Goal: Transaction & Acquisition: Purchase product/service

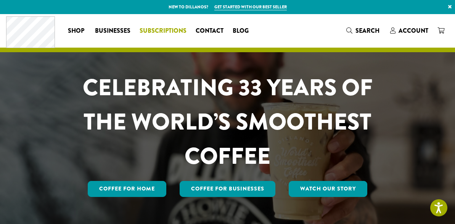
click at [167, 29] on span "Subscriptions" at bounding box center [163, 31] width 47 height 10
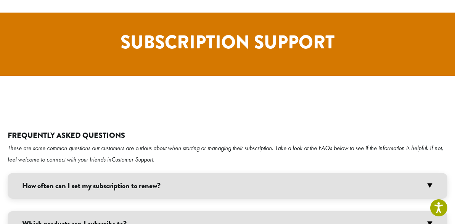
scroll to position [1362, 0]
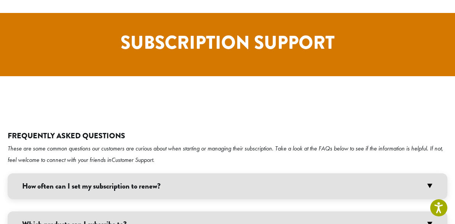
click at [432, 174] on h3 "How often can I set my subscription to renew?" at bounding box center [228, 187] width 440 height 26
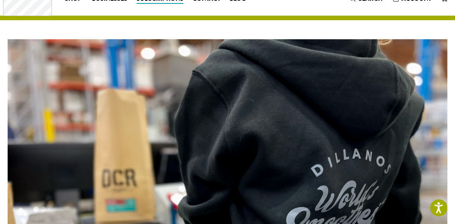
scroll to position [0, 0]
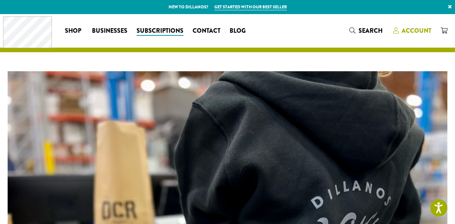
click at [403, 29] on span "Account" at bounding box center [417, 30] width 30 height 9
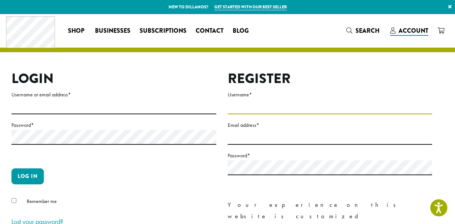
click at [284, 114] on input "Username *" at bounding box center [330, 107] width 205 height 15
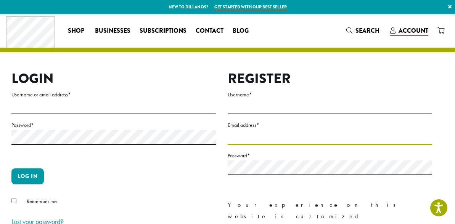
click at [260, 139] on input "Email address *" at bounding box center [330, 137] width 205 height 15
click at [245, 141] on input "Email address *" at bounding box center [330, 137] width 205 height 15
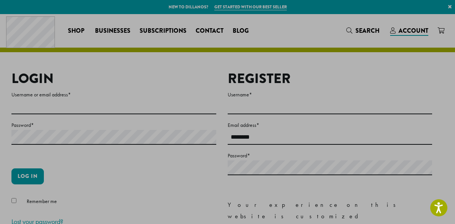
click at [118, 99] on label "Username or email address *" at bounding box center [113, 95] width 205 height 10
click at [118, 100] on input "Username or email address *" at bounding box center [113, 107] width 205 height 15
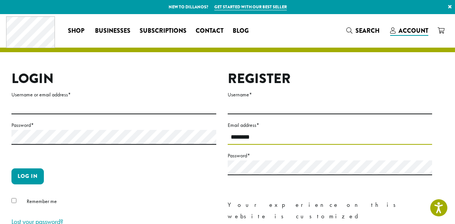
click at [279, 136] on input "********" at bounding box center [330, 137] width 205 height 15
type input "**********"
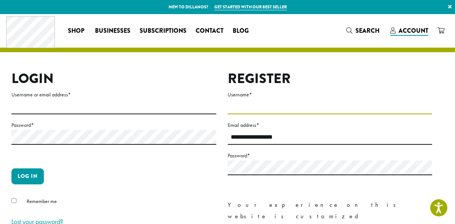
click at [253, 102] on input "Username *" at bounding box center [330, 107] width 205 height 15
type input "*****"
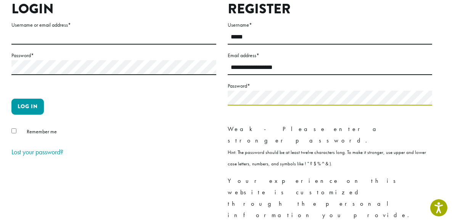
scroll to position [77, 0]
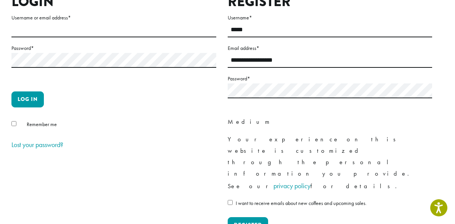
click at [191, 194] on div "Login Username or email address * Password * Log in Remember me Lost your passw…" at bounding box center [113, 120] width 205 height 252
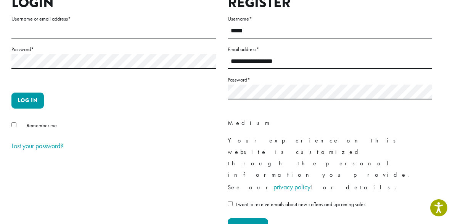
scroll to position [83, 0]
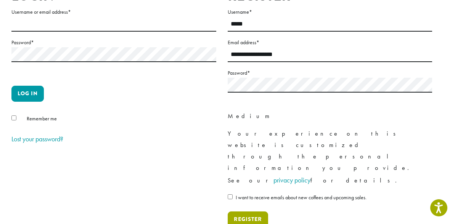
click at [237, 212] on button "Register" at bounding box center [248, 220] width 40 height 16
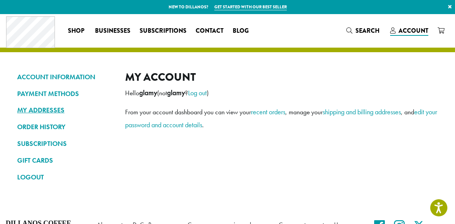
click at [53, 108] on link "MY ADDRESSES" at bounding box center [65, 110] width 97 height 13
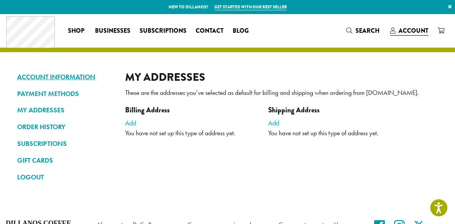
click at [65, 73] on link "ACCOUNT INFORMATION" at bounding box center [65, 77] width 97 height 13
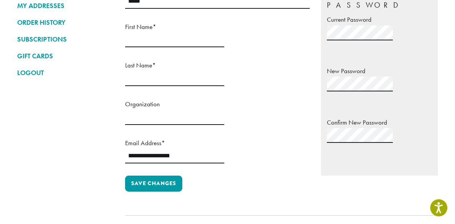
scroll to position [114, 0]
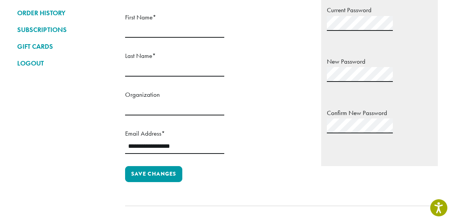
click at [155, 100] on label "Organization" at bounding box center [174, 95] width 99 height 12
click at [155, 101] on input "Organization" at bounding box center [174, 108] width 99 height 15
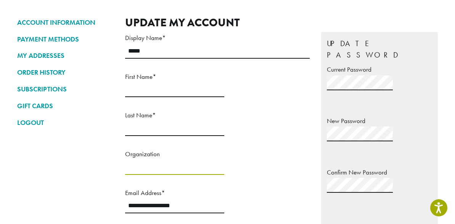
scroll to position [54, 0]
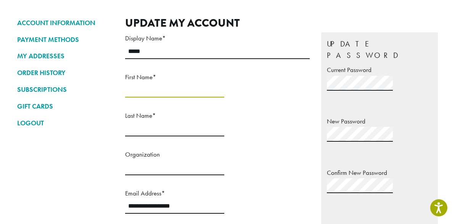
click at [152, 98] on input "First Name *" at bounding box center [174, 90] width 99 height 15
type input "******"
click at [224, 122] on input "Last Name *" at bounding box center [174, 129] width 99 height 15
type input "*********"
click at [224, 198] on p "**********" at bounding box center [174, 204] width 99 height 33
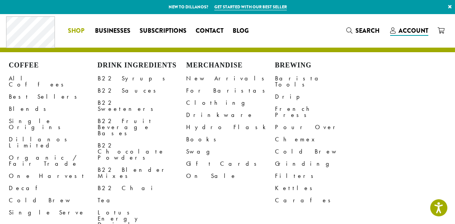
click at [79, 33] on span "Shop" at bounding box center [76, 31] width 16 height 10
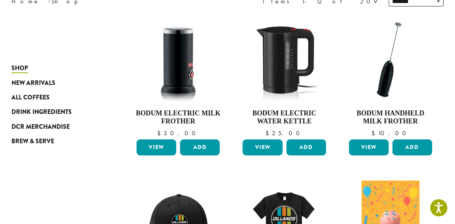
scroll to position [115, 0]
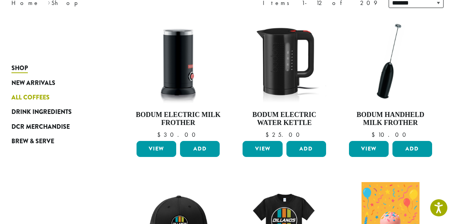
click at [44, 95] on span "All Coffees" at bounding box center [30, 98] width 38 height 10
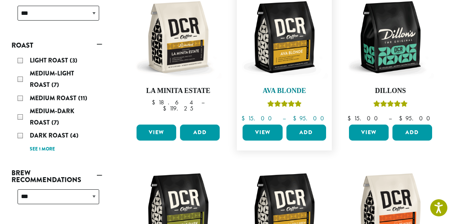
scroll to position [122, 0]
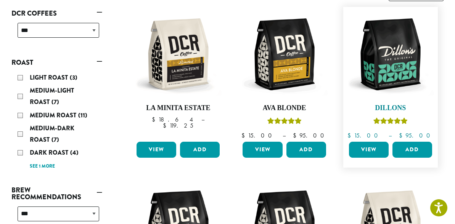
click at [383, 94] on img at bounding box center [390, 54] width 87 height 87
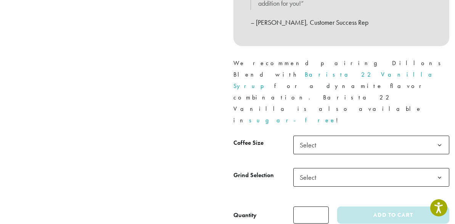
scroll to position [320, 0]
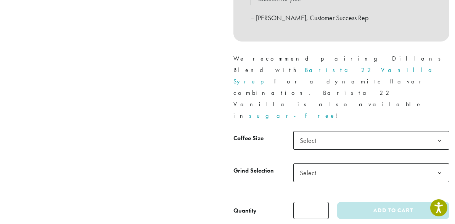
click at [371, 131] on span "Select" at bounding box center [372, 140] width 156 height 19
click at [347, 164] on span "Select" at bounding box center [372, 173] width 156 height 19
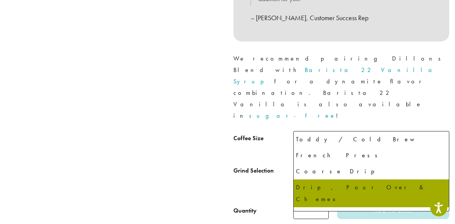
scroll to position [52, 0]
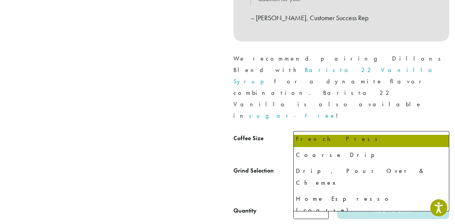
click at [342, 164] on span "Select" at bounding box center [372, 173] width 156 height 19
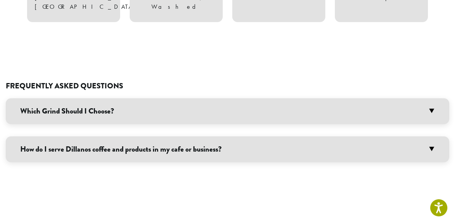
scroll to position [637, 0]
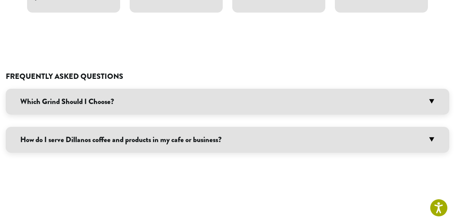
click at [434, 89] on h3 "Which Grind Should I Choose?" at bounding box center [228, 102] width 444 height 26
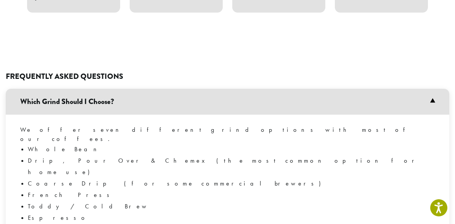
click at [432, 89] on h3 "Which Grind Should I Choose?" at bounding box center [228, 102] width 444 height 26
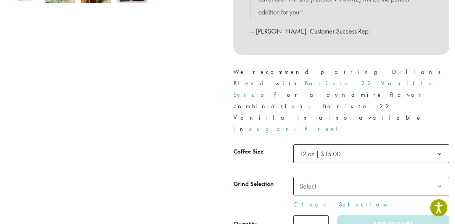
scroll to position [301, 0]
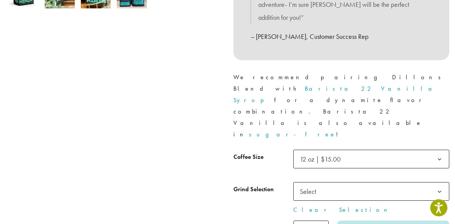
click at [310, 184] on span "Select" at bounding box center [310, 191] width 27 height 15
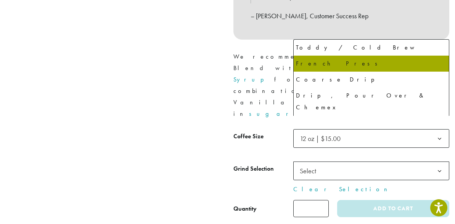
scroll to position [34, 0]
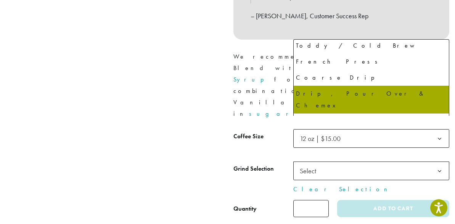
select select "*********"
select select "**********"
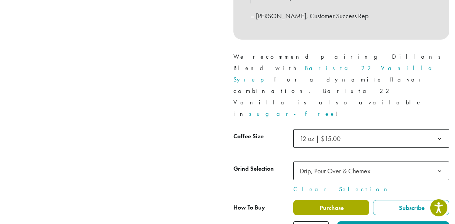
click at [345, 200] on label "Purchase" at bounding box center [332, 207] width 76 height 15
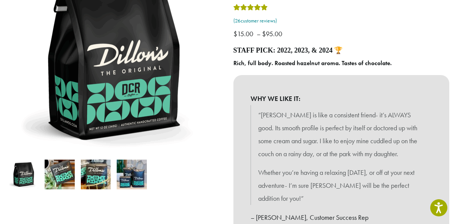
scroll to position [121, 0]
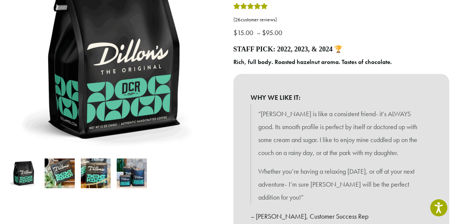
click at [65, 175] on img at bounding box center [60, 174] width 30 height 30
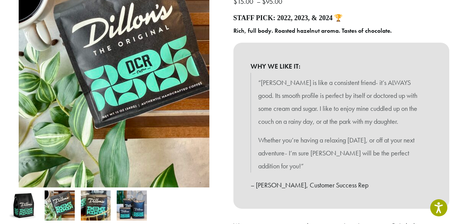
scroll to position [160, 0]
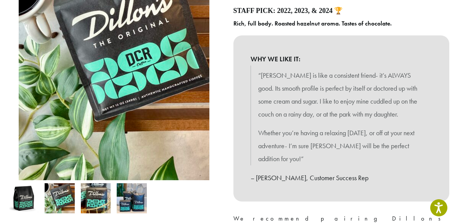
click at [97, 194] on img at bounding box center [96, 199] width 30 height 30
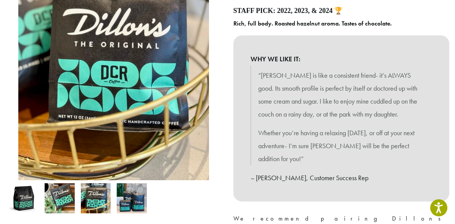
click at [137, 199] on img at bounding box center [132, 199] width 30 height 30
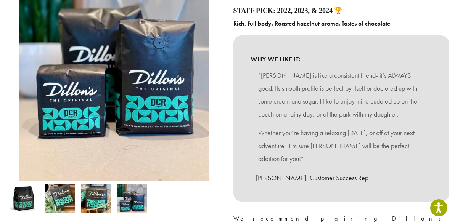
click at [30, 194] on img at bounding box center [24, 199] width 30 height 30
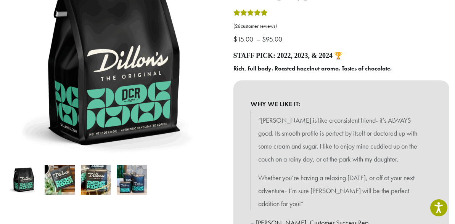
scroll to position [0, 0]
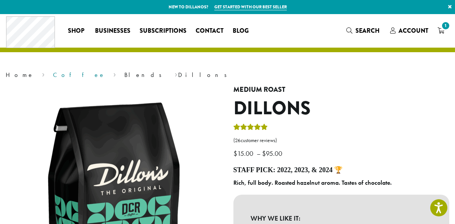
click at [53, 76] on link "Coffee" at bounding box center [79, 75] width 52 height 8
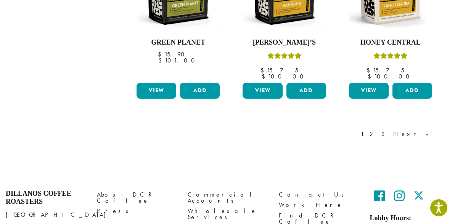
scroll to position [708, 0]
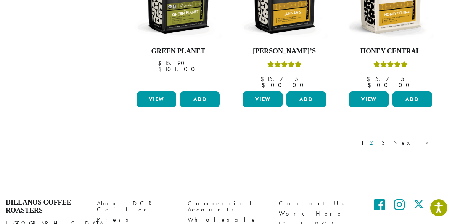
click at [378, 139] on link "2" at bounding box center [373, 143] width 10 height 9
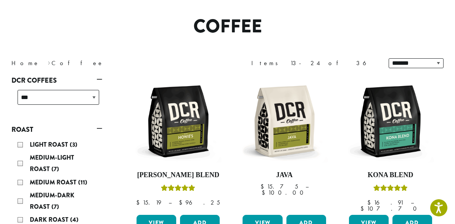
scroll to position [52, 0]
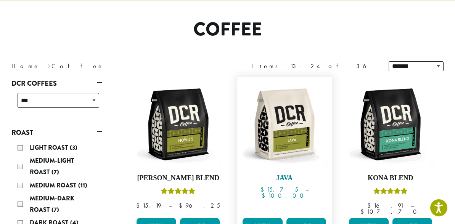
click at [290, 127] on img at bounding box center [284, 124] width 87 height 87
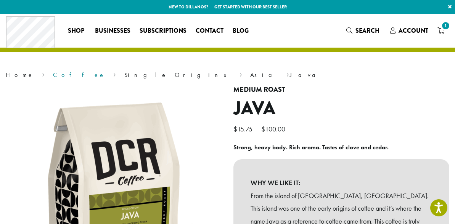
click at [53, 75] on link "Coffee" at bounding box center [79, 75] width 52 height 8
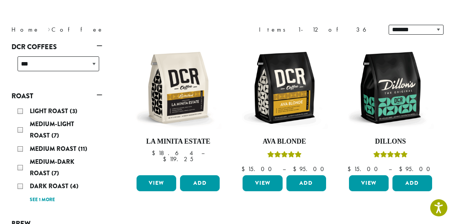
scroll to position [94, 0]
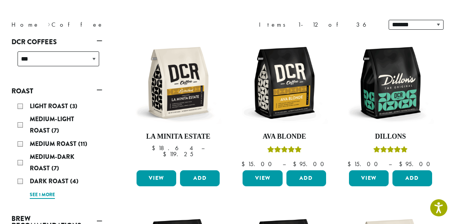
click at [53, 195] on link "See 1 more" at bounding box center [42, 196] width 25 height 8
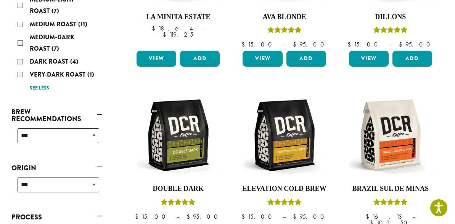
scroll to position [214, 0]
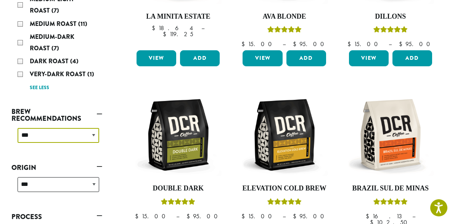
click at [89, 137] on select "**********" at bounding box center [59, 135] width 82 height 15
select select "****"
click at [18, 128] on select "**********" at bounding box center [59, 135] width 82 height 15
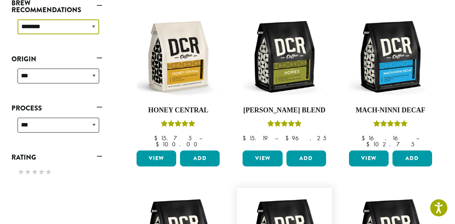
scroll to position [296, 0]
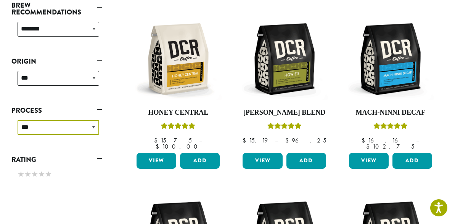
click at [92, 127] on select "*** *********" at bounding box center [59, 127] width 82 height 15
click at [18, 120] on select "*** *********" at bounding box center [59, 127] width 82 height 15
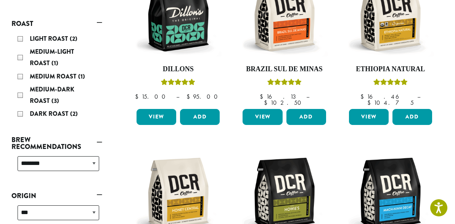
scroll to position [161, 0]
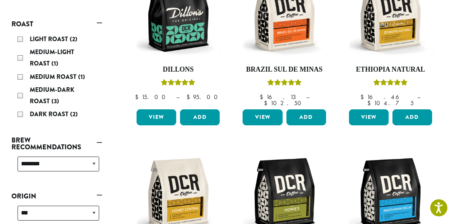
click at [24, 37] on div "Light Roast (2)" at bounding box center [59, 39] width 82 height 11
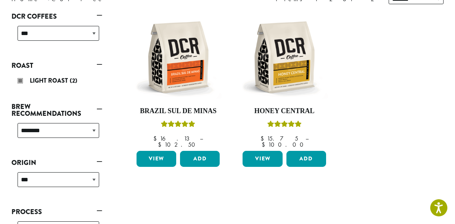
scroll to position [120, 0]
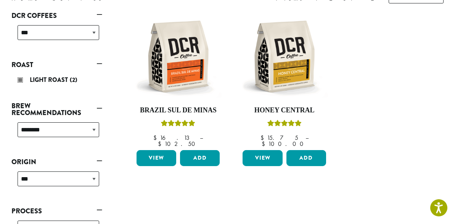
click at [100, 65] on link "Roast" at bounding box center [56, 64] width 91 height 13
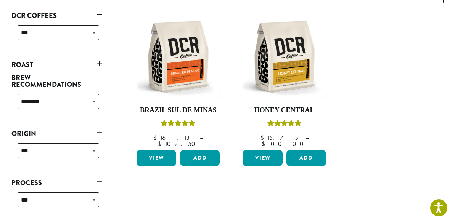
click at [100, 65] on link "Roast" at bounding box center [56, 64] width 91 height 13
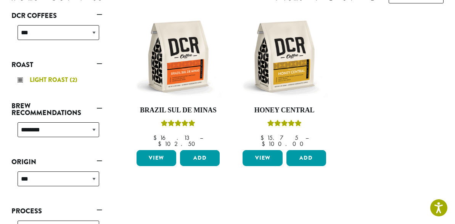
click at [22, 80] on div "Light Roast (2)" at bounding box center [59, 79] width 82 height 11
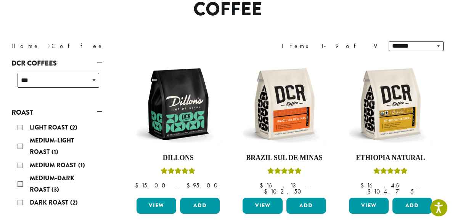
scroll to position [47, 0]
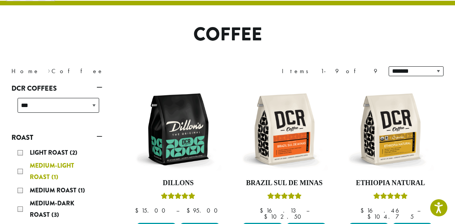
click at [27, 173] on div "Medium-Light Roast (1)" at bounding box center [59, 171] width 82 height 23
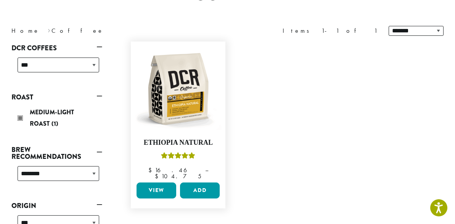
scroll to position [108, 0]
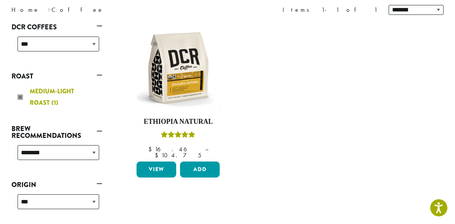
click at [26, 97] on div "Medium-Light Roast (1)" at bounding box center [59, 97] width 82 height 23
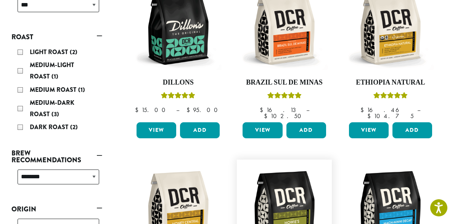
scroll to position [145, 0]
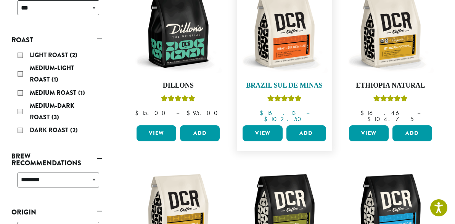
click at [287, 40] on img at bounding box center [284, 31] width 87 height 87
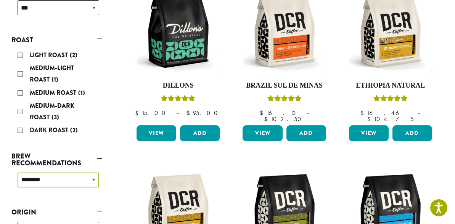
click at [93, 184] on select "**********" at bounding box center [59, 180] width 82 height 15
select select
click at [18, 173] on select "**********" at bounding box center [59, 180] width 82 height 15
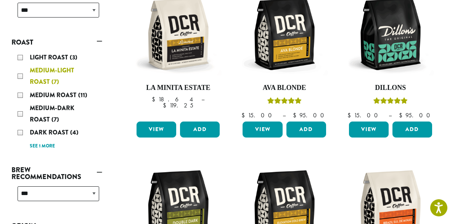
scroll to position [144, 0]
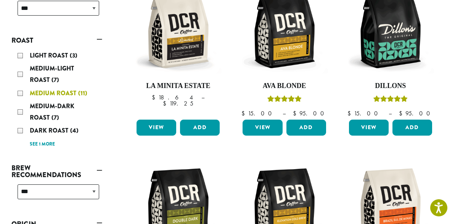
click at [23, 93] on div "Medium Roast (11)" at bounding box center [59, 93] width 82 height 11
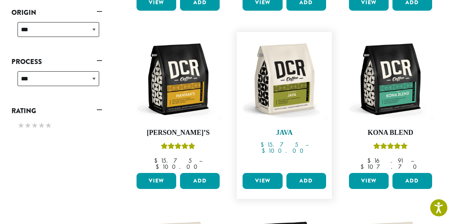
scroll to position [275, 0]
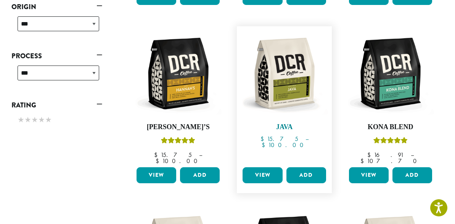
click at [290, 99] on img at bounding box center [284, 73] width 87 height 87
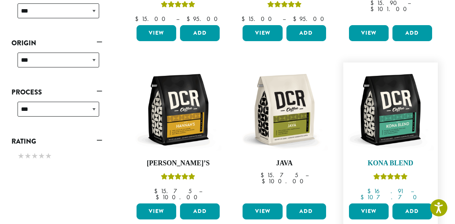
click at [398, 105] on img at bounding box center [390, 109] width 87 height 87
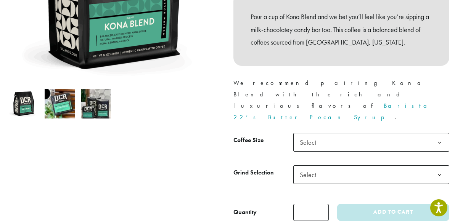
scroll to position [190, 0]
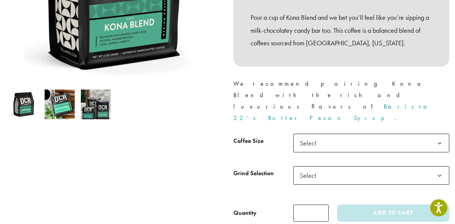
click at [353, 134] on span "Select" at bounding box center [372, 143] width 156 height 19
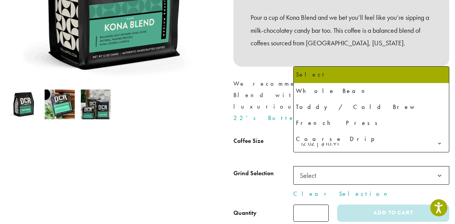
click at [338, 166] on span "Select" at bounding box center [372, 175] width 156 height 19
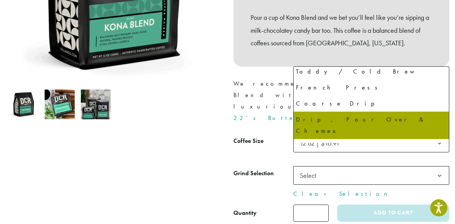
scroll to position [52, 0]
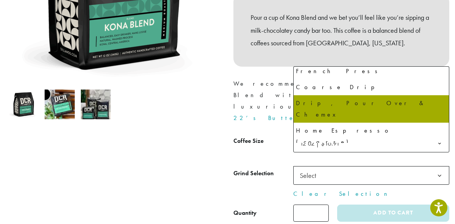
select select "*********"
select select "**********"
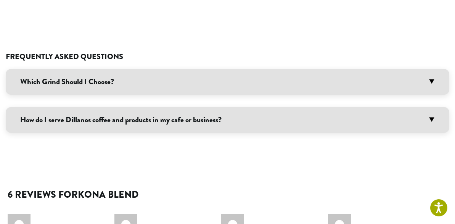
scroll to position [552, 0]
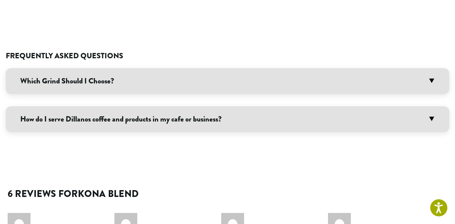
click at [433, 68] on h3 "Which Grind Should I Choose?" at bounding box center [228, 81] width 444 height 26
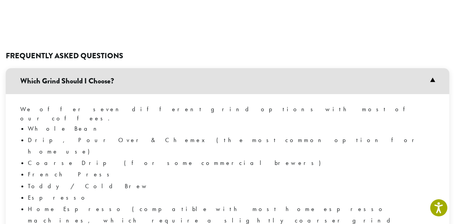
click at [433, 68] on h3 "Which Grind Should I Choose?" at bounding box center [228, 81] width 444 height 26
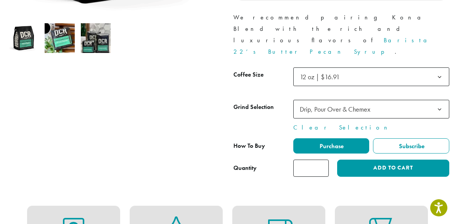
scroll to position [263, 0]
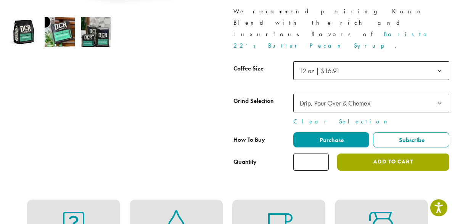
click at [366, 154] on button "Add to cart" at bounding box center [393, 162] width 112 height 17
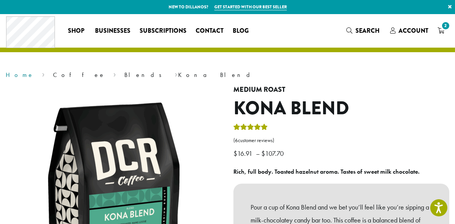
click at [18, 75] on link "Home" at bounding box center [20, 75] width 28 height 8
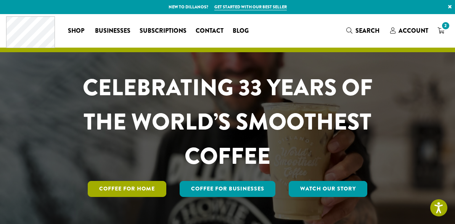
click at [108, 187] on link "Coffee for Home" at bounding box center [127, 189] width 79 height 16
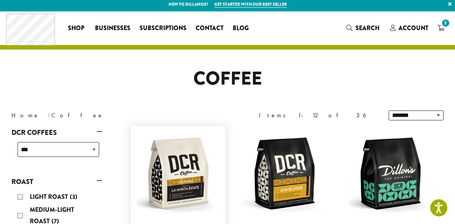
scroll to position [2, 0]
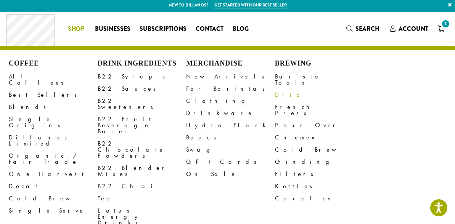
click at [279, 89] on link "Drip" at bounding box center [319, 95] width 89 height 12
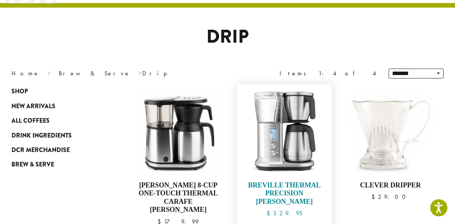
scroll to position [47, 0]
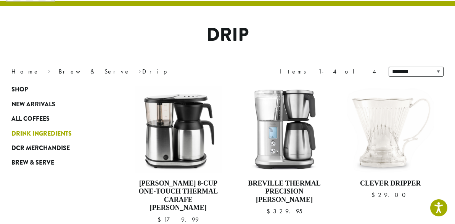
click at [39, 137] on span "Drink Ingredients" at bounding box center [41, 134] width 60 height 10
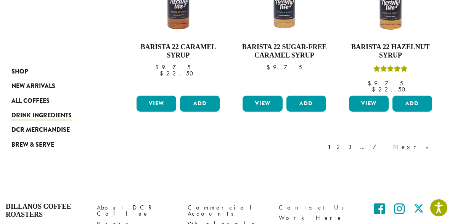
scroll to position [712, 0]
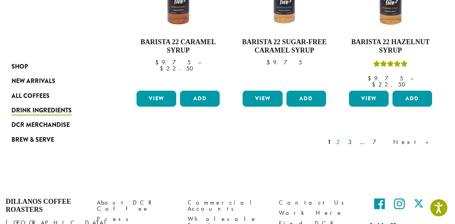
click at [345, 138] on link "2" at bounding box center [340, 142] width 10 height 9
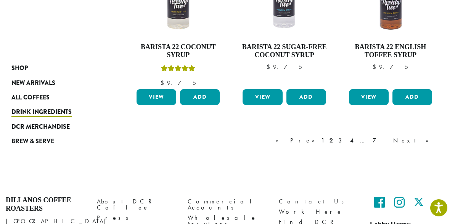
scroll to position [713, 0]
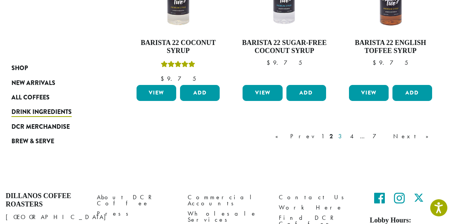
click at [347, 138] on link "3" at bounding box center [342, 136] width 10 height 9
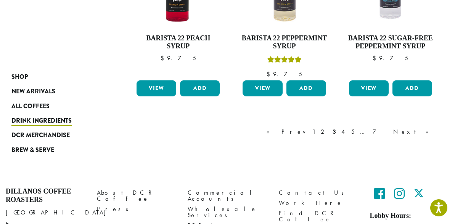
scroll to position [752, 0]
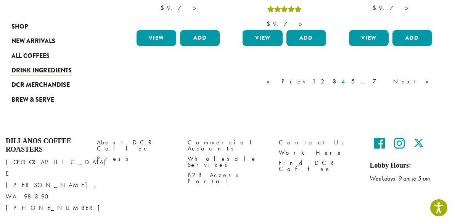
click at [348, 79] on link "4" at bounding box center [344, 81] width 8 height 9
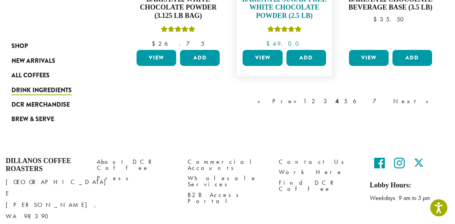
scroll to position [746, 0]
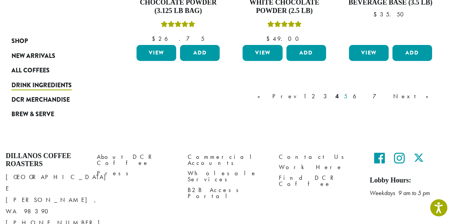
click at [349, 97] on link "5" at bounding box center [346, 96] width 6 height 9
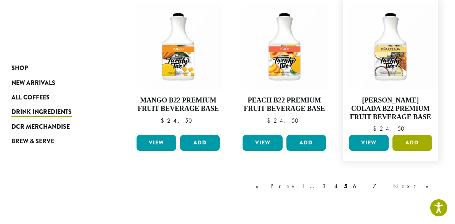
scroll to position [775, 0]
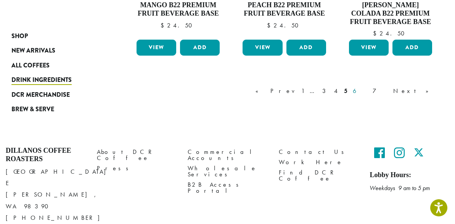
click at [369, 92] on link "6" at bounding box center [361, 91] width 18 height 9
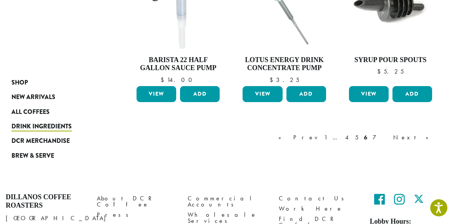
scroll to position [686, 0]
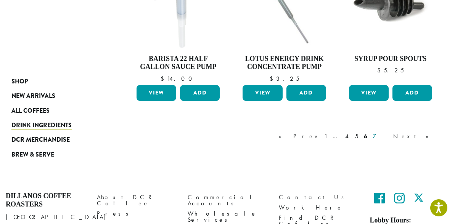
click at [390, 132] on link "7" at bounding box center [380, 136] width 18 height 9
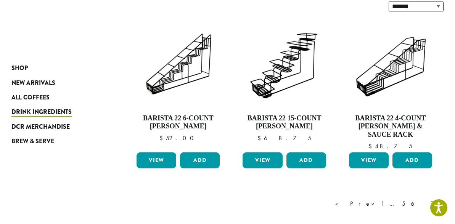
scroll to position [121, 0]
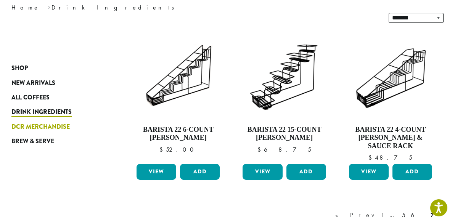
click at [50, 126] on span "DCR Merchandise" at bounding box center [40, 128] width 58 height 10
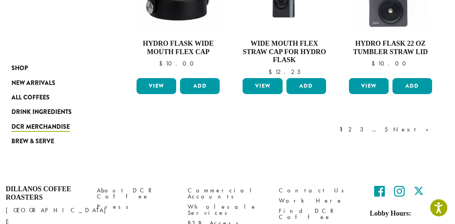
scroll to position [713, 0]
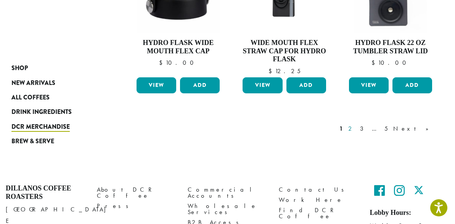
click at [357, 131] on link "2" at bounding box center [352, 128] width 10 height 9
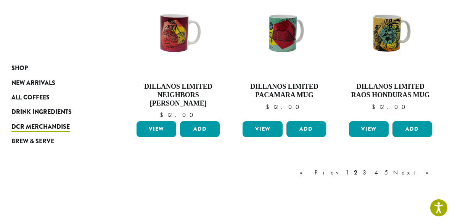
scroll to position [647, 0]
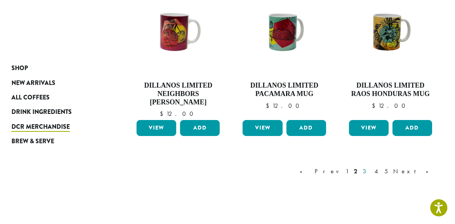
click at [371, 173] on link "3" at bounding box center [366, 171] width 10 height 9
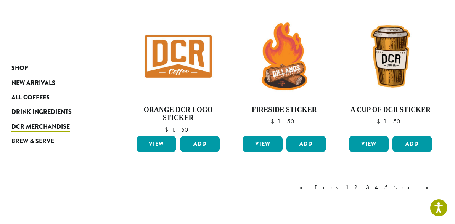
scroll to position [650, 0]
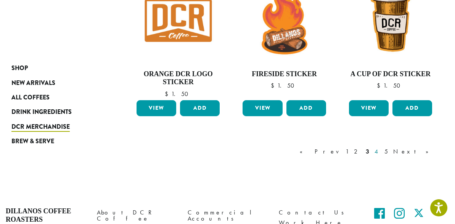
click at [381, 152] on link "4" at bounding box center [377, 151] width 8 height 9
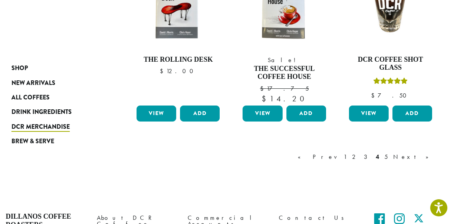
scroll to position [666, 0]
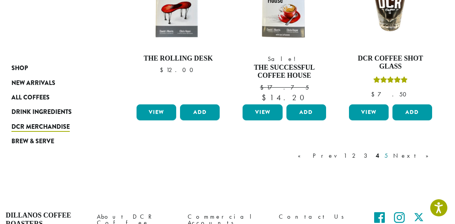
click at [390, 157] on link "5" at bounding box center [386, 156] width 6 height 9
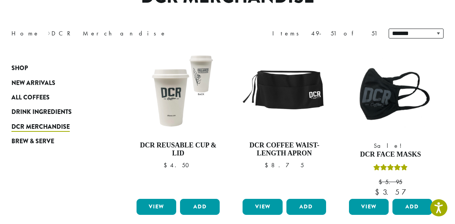
scroll to position [95, 0]
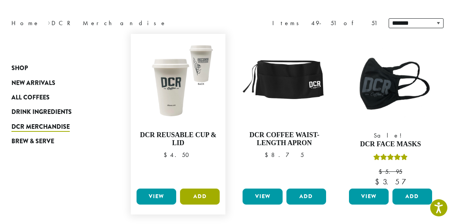
click at [202, 200] on button "Add" at bounding box center [200, 197] width 40 height 16
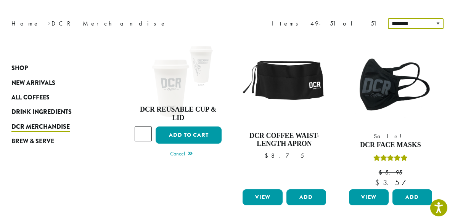
click at [438, 25] on select "**********" at bounding box center [416, 23] width 56 height 11
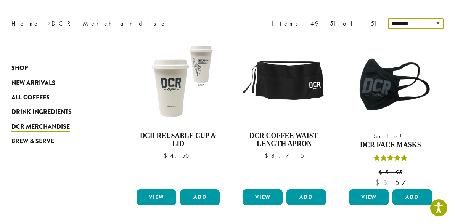
click at [389, 18] on select "**********" at bounding box center [416, 23] width 56 height 11
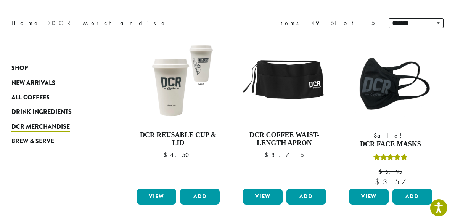
click at [352, 11] on div "**********" at bounding box center [227, 101] width 455 height 365
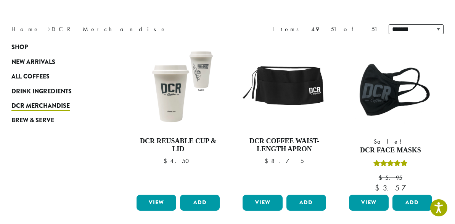
scroll to position [0, 0]
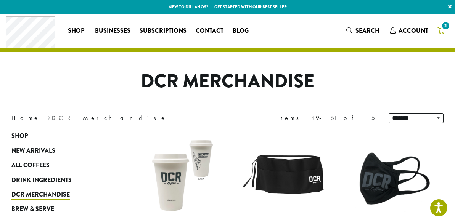
click at [444, 31] on icon "2" at bounding box center [441, 30] width 7 height 6
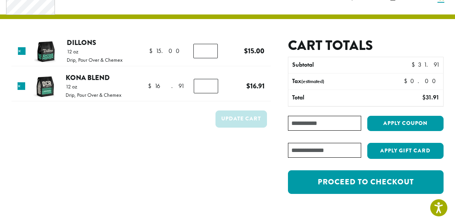
scroll to position [34, 0]
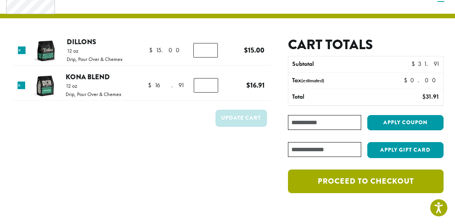
click at [334, 184] on link "Proceed to checkout" at bounding box center [366, 182] width 156 height 24
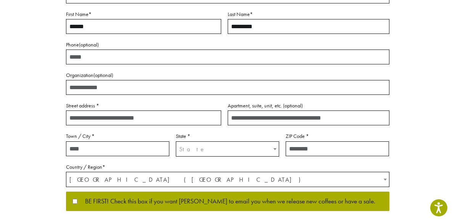
scroll to position [133, 0]
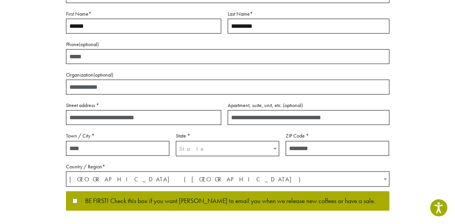
click at [139, 116] on input "Street address *" at bounding box center [143, 117] width 155 height 15
type input "**********"
click at [132, 153] on input "Town / City *" at bounding box center [117, 148] width 103 height 15
type input "**********"
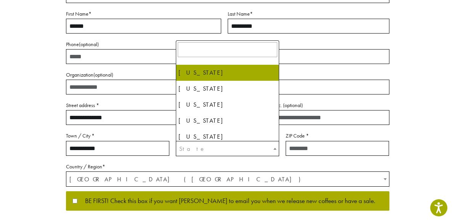
click at [212, 146] on span "State" at bounding box center [227, 149] width 103 height 15
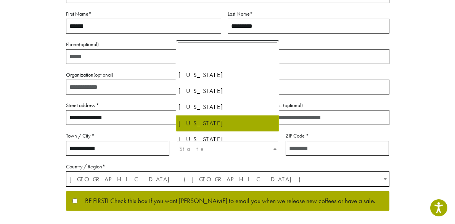
scroll to position [736, 0]
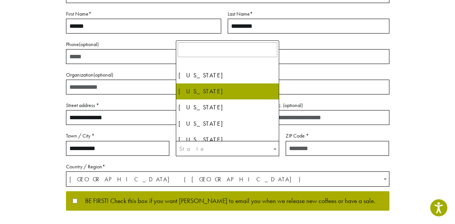
select select "**"
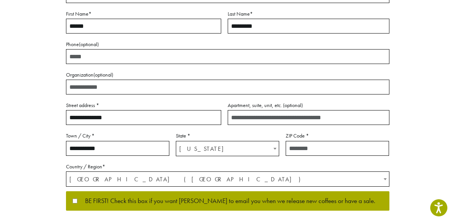
click at [318, 148] on input "ZIP Code *" at bounding box center [337, 148] width 103 height 15
type input "*****"
click at [423, 139] on div "**********" at bounding box center [227, 93] width 432 height 310
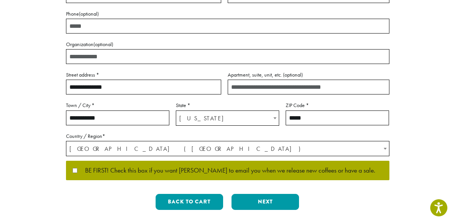
scroll to position [164, 0]
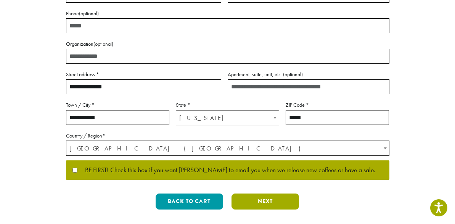
click at [251, 203] on button "Next" at bounding box center [266, 202] width 68 height 16
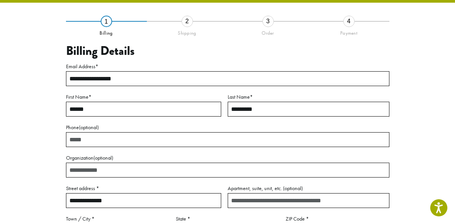
scroll to position [44, 0]
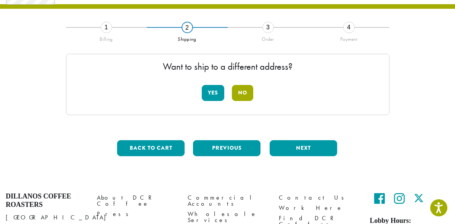
click at [247, 96] on button "No" at bounding box center [242, 93] width 21 height 16
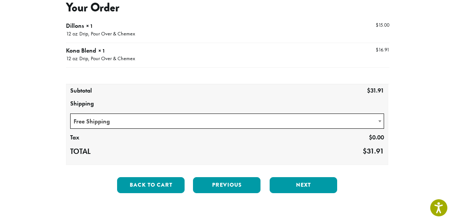
scroll to position [91, 0]
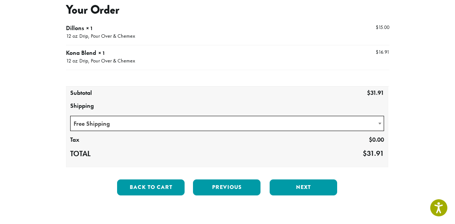
click at [379, 125] on span at bounding box center [380, 123] width 8 height 15
click at [423, 113] on div "**********" at bounding box center [227, 91] width 432 height 222
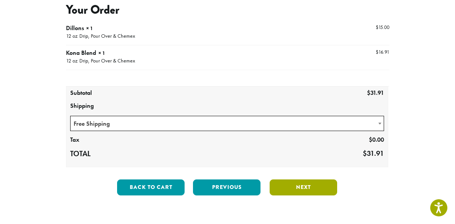
click at [322, 190] on button "Next" at bounding box center [304, 188] width 68 height 16
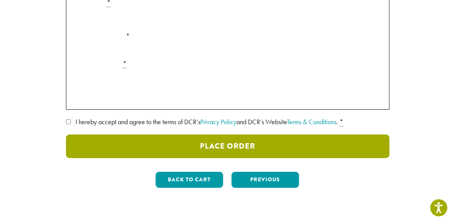
scroll to position [166, 0]
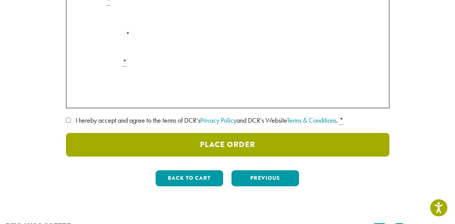
click at [127, 150] on button "Place Order" at bounding box center [228, 145] width 324 height 24
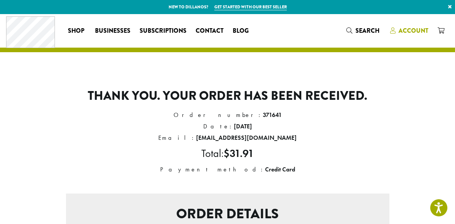
click at [409, 32] on span "Account" at bounding box center [414, 30] width 30 height 9
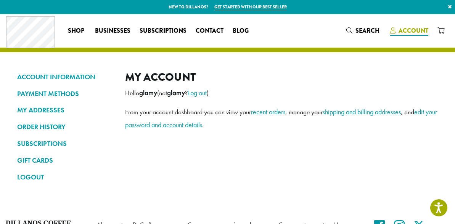
click at [412, 31] on span "Account" at bounding box center [414, 30] width 30 height 9
click at [207, 92] on link "Log out" at bounding box center [197, 93] width 19 height 9
